Goal: Check status: Check status

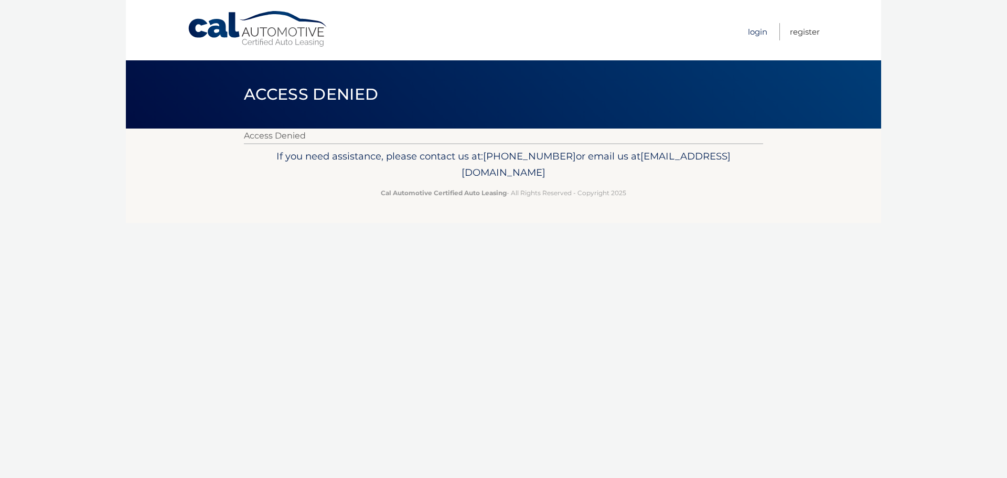
click at [755, 33] on link "Login" at bounding box center [757, 31] width 19 height 17
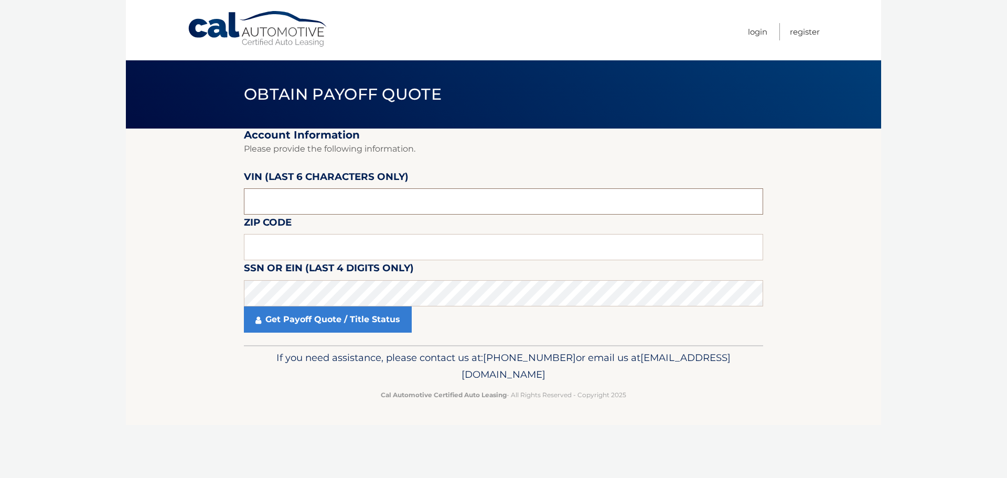
click at [259, 202] on input "text" at bounding box center [503, 201] width 519 height 26
type input "116998"
click at [407, 250] on input "text" at bounding box center [503, 247] width 519 height 26
type input "19151"
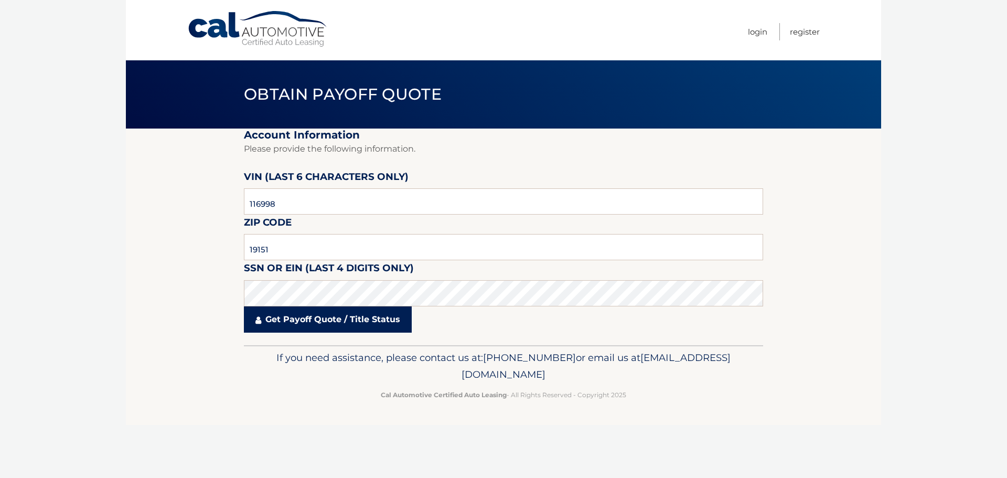
click at [335, 326] on link "Get Payoff Quote / Title Status" at bounding box center [328, 319] width 168 height 26
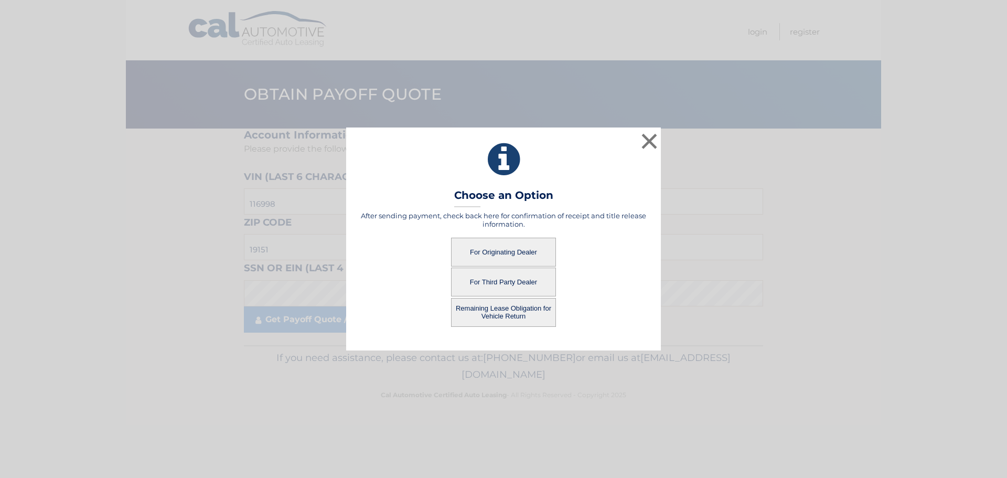
click at [520, 253] on button "For Originating Dealer" at bounding box center [503, 252] width 105 height 29
click at [519, 251] on button "For Originating Dealer" at bounding box center [503, 252] width 105 height 29
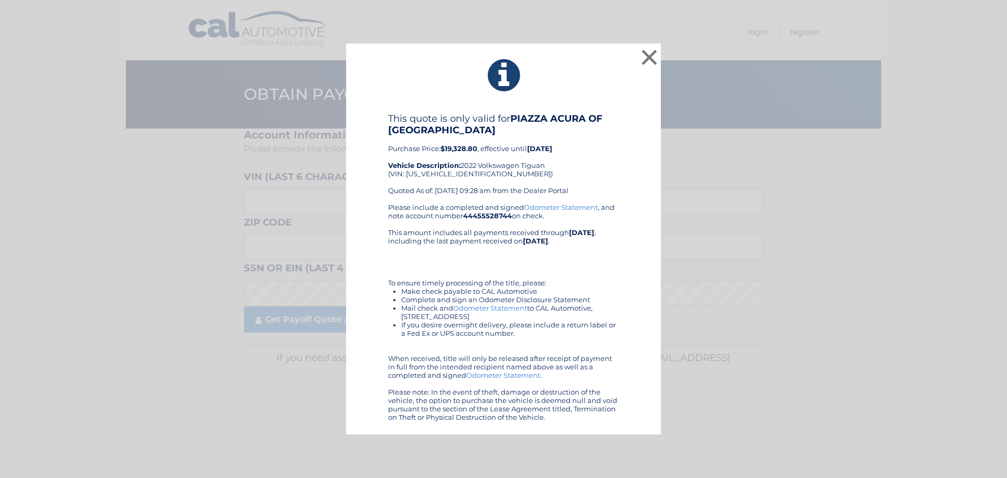
click at [642, 165] on div "This quote is only valid for PIAZZA ACURA OF ARDMORE Purchase Price: $19,328.80…" at bounding box center [503, 267] width 288 height 308
click at [650, 56] on button "×" at bounding box center [649, 57] width 21 height 21
